Goal: Task Accomplishment & Management: Complete application form

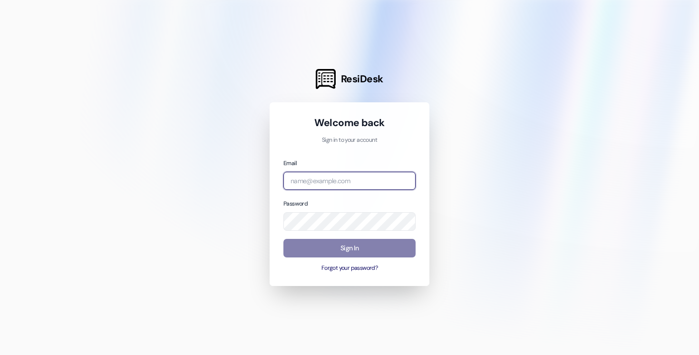
click at [312, 178] on input "email" at bounding box center [349, 181] width 132 height 19
click at [0, 354] on com-1password-button at bounding box center [0, 355] width 0 height 0
type input "apartment"
type input "americas"
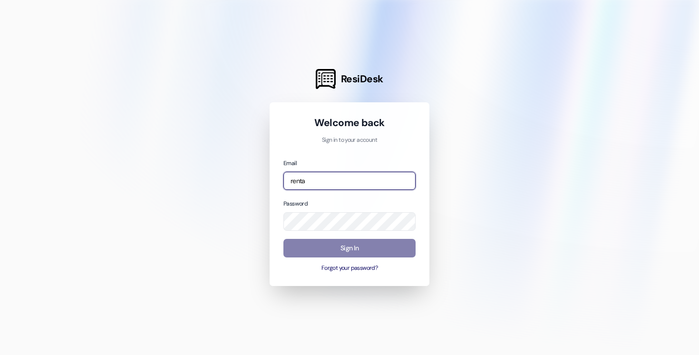
type input "rental"
click at [246, 181] on div at bounding box center [349, 177] width 699 height 355
